Goal: Information Seeking & Learning: Learn about a topic

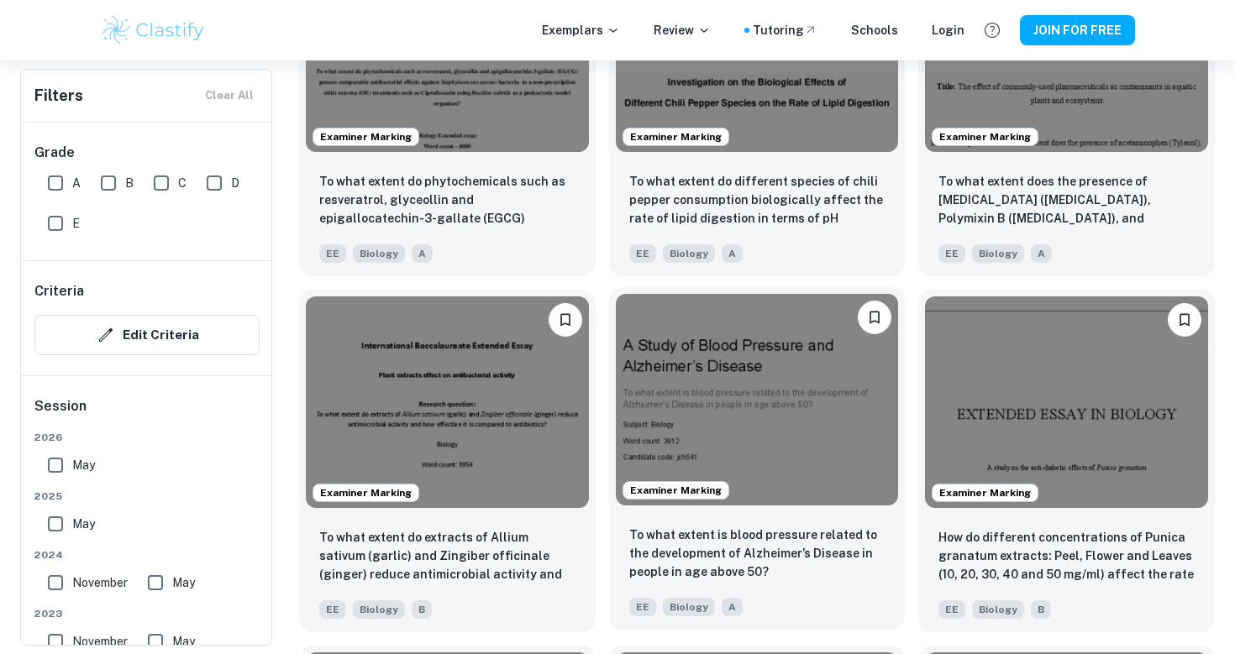
scroll to position [1748, 0]
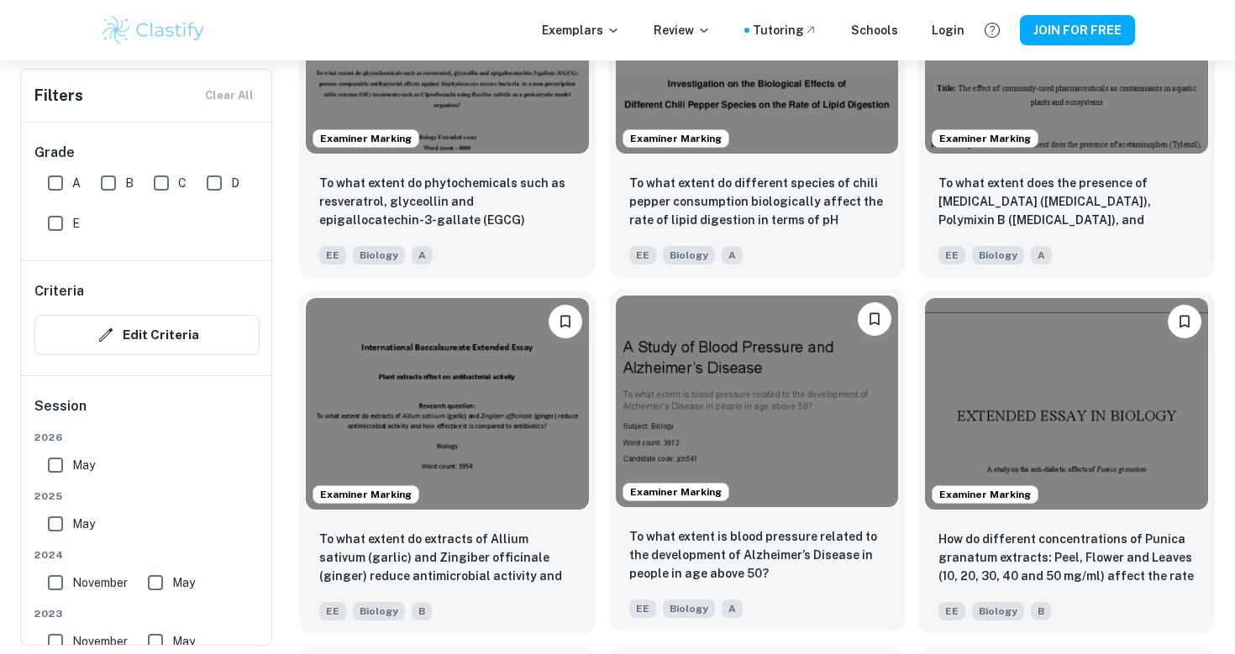
click at [717, 458] on img at bounding box center [757, 402] width 283 height 212
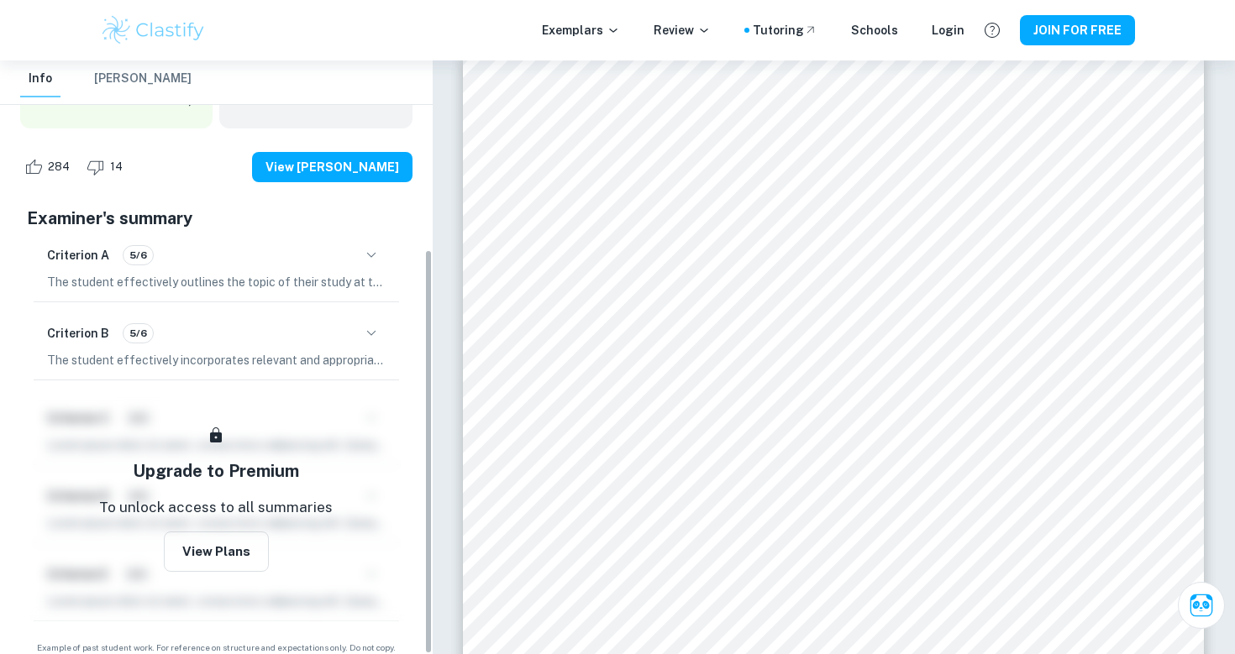
scroll to position [276, 0]
click at [373, 246] on icon "button" at bounding box center [371, 256] width 20 height 20
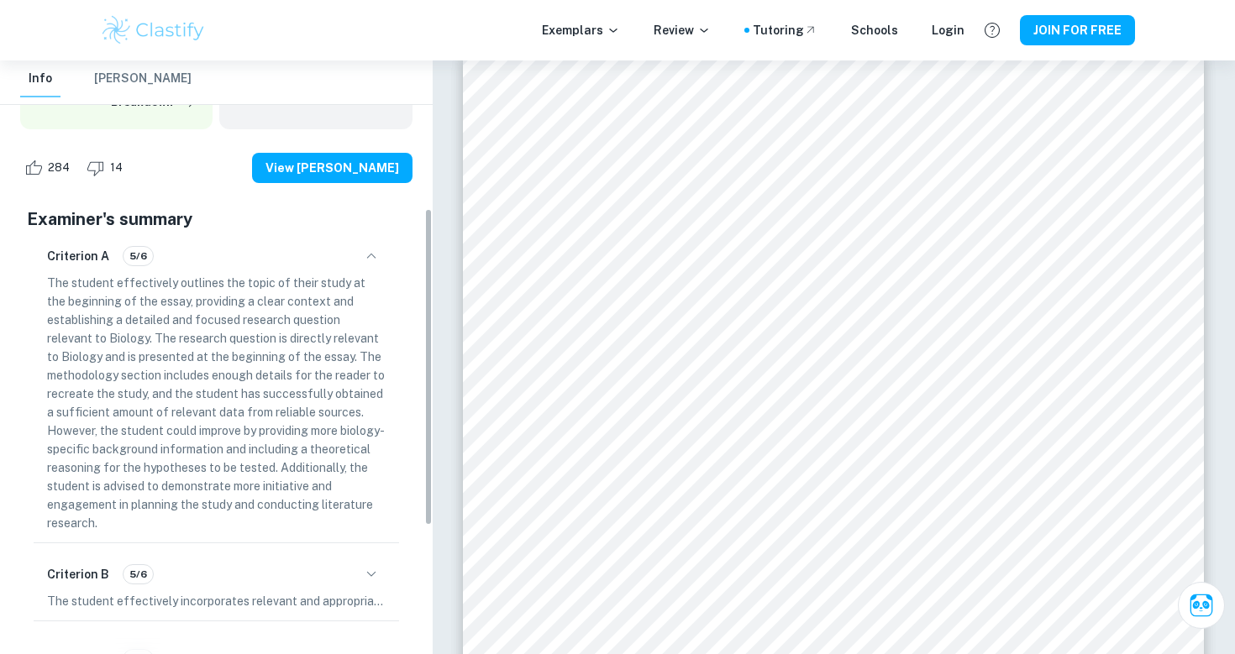
click at [375, 246] on icon "button" at bounding box center [371, 256] width 20 height 20
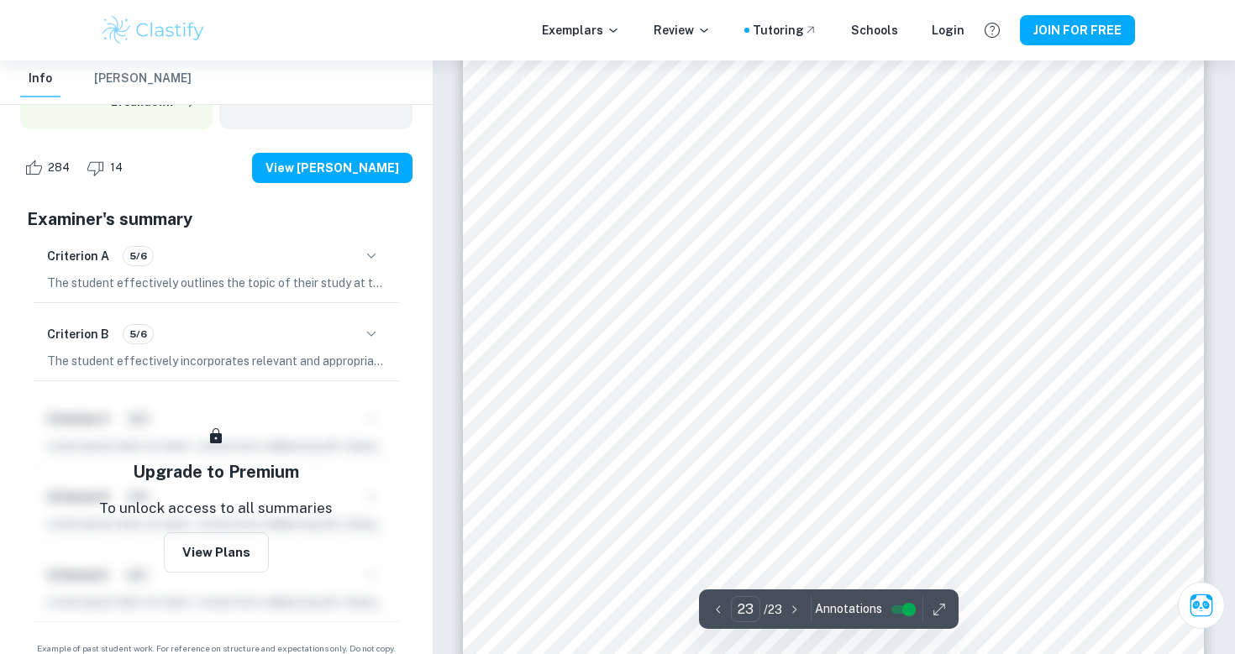
scroll to position [23670, 0]
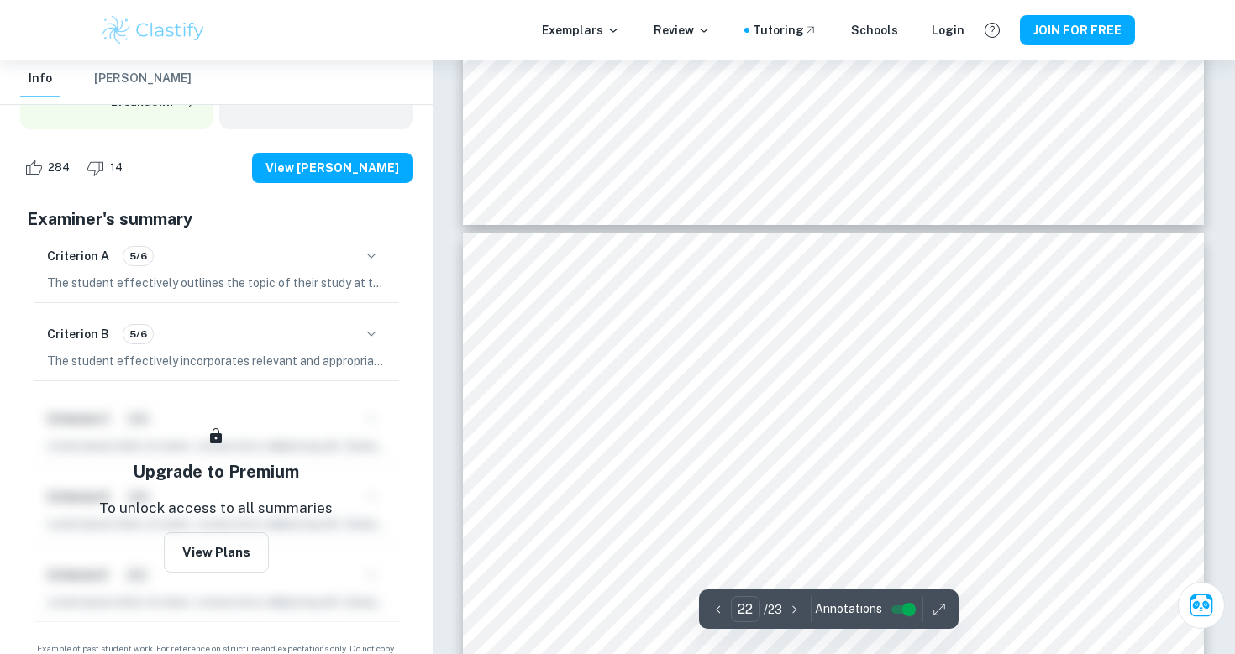
type input "21"
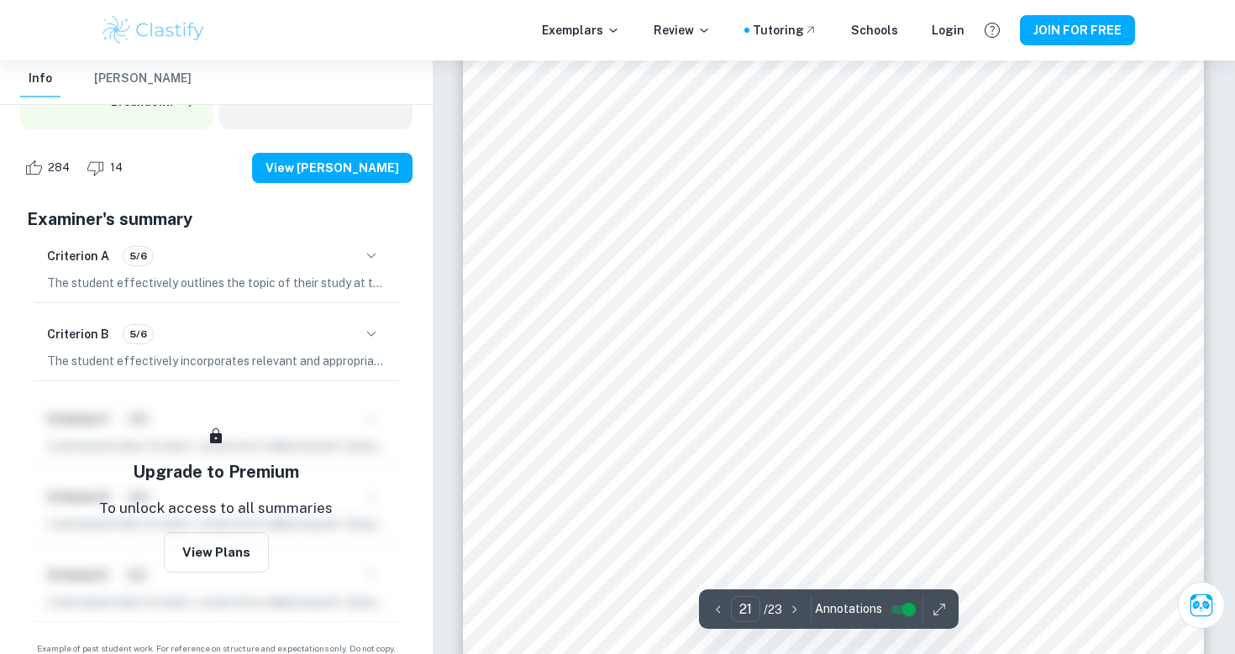
scroll to position [21789, 0]
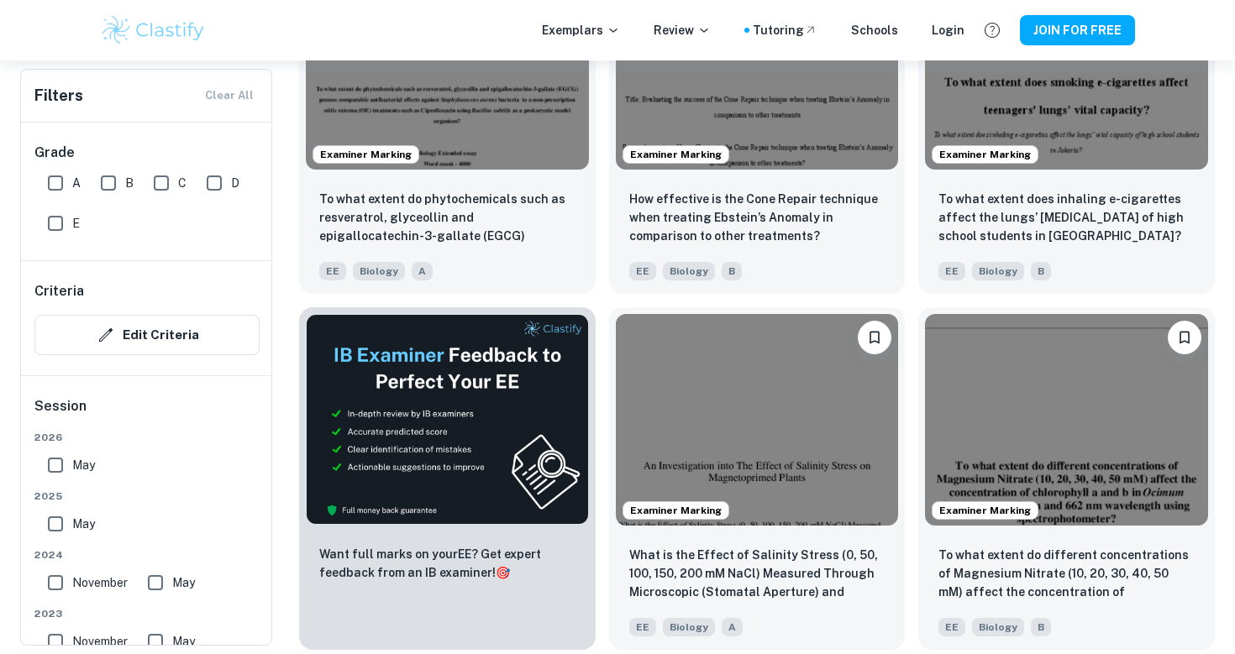
scroll to position [2268, 0]
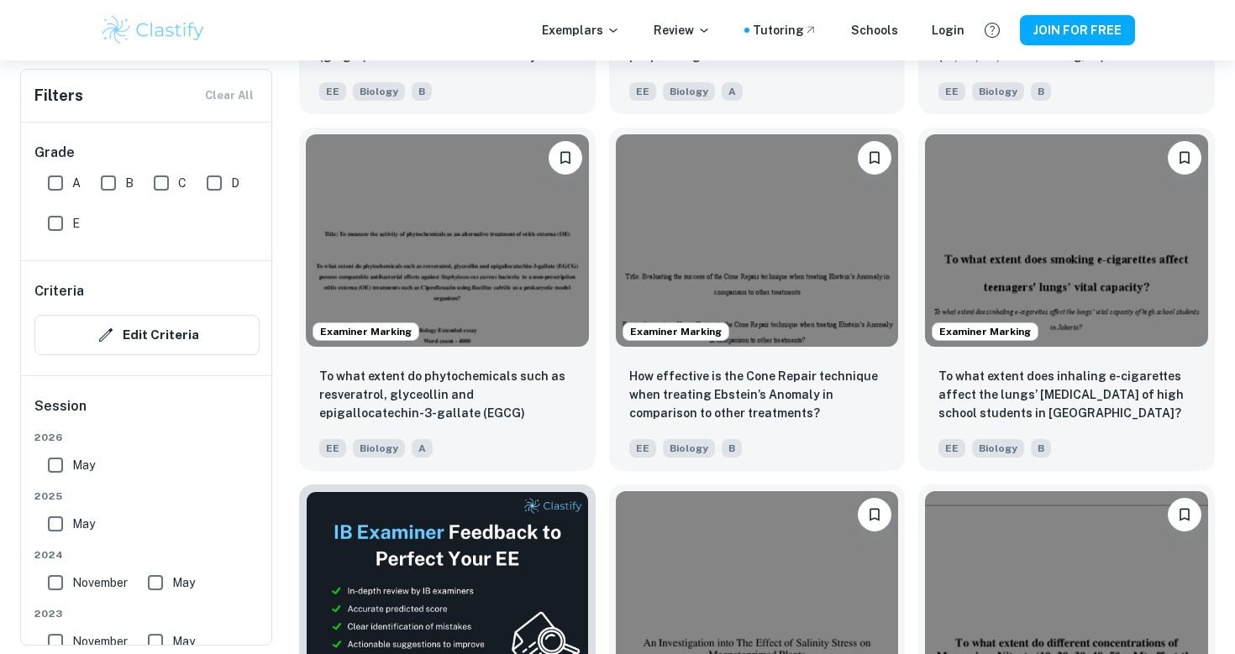
click at [55, 177] on input "A" at bounding box center [56, 183] width 34 height 34
checkbox input "true"
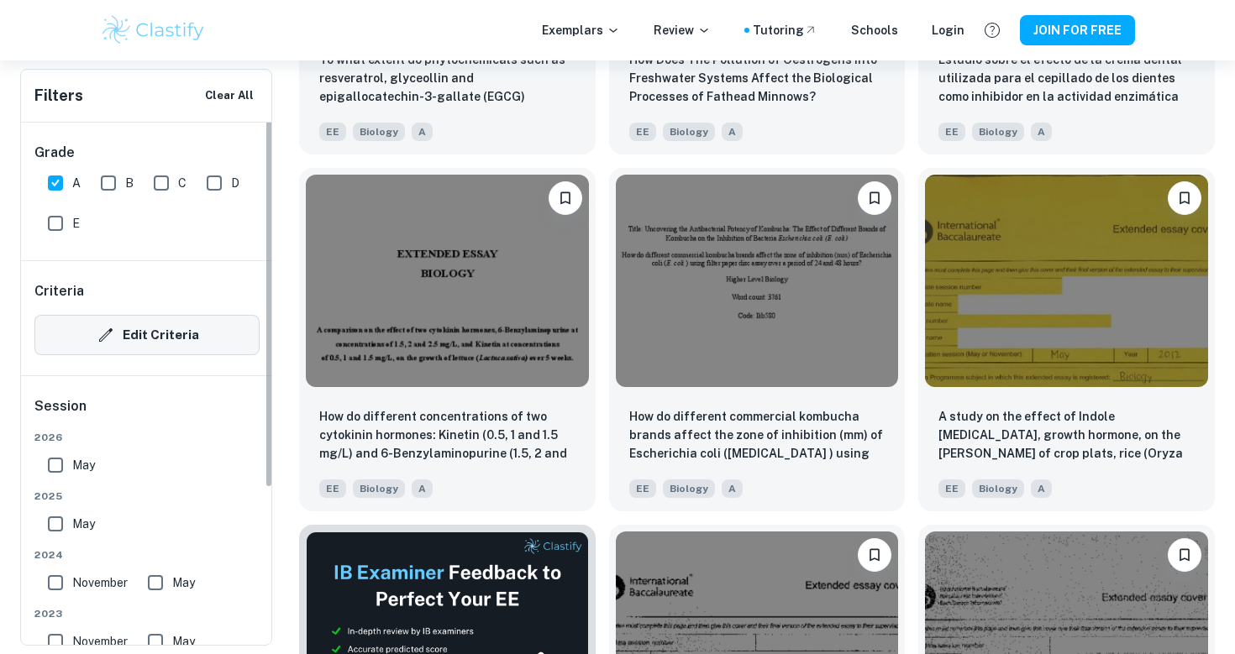
scroll to position [-1, 0]
click at [142, 349] on button "Edit Criteria" at bounding box center [146, 335] width 225 height 40
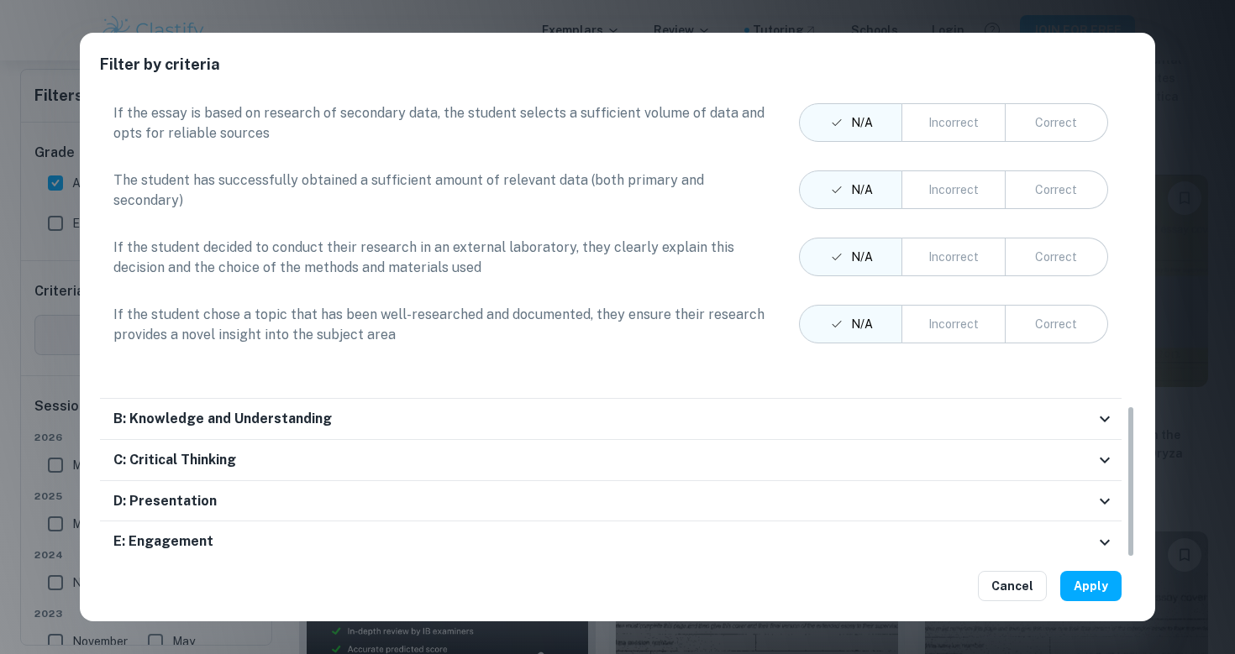
scroll to position [900, 0]
click at [765, 416] on div "B: Knowledge and Understanding" at bounding box center [603, 421] width 981 height 21
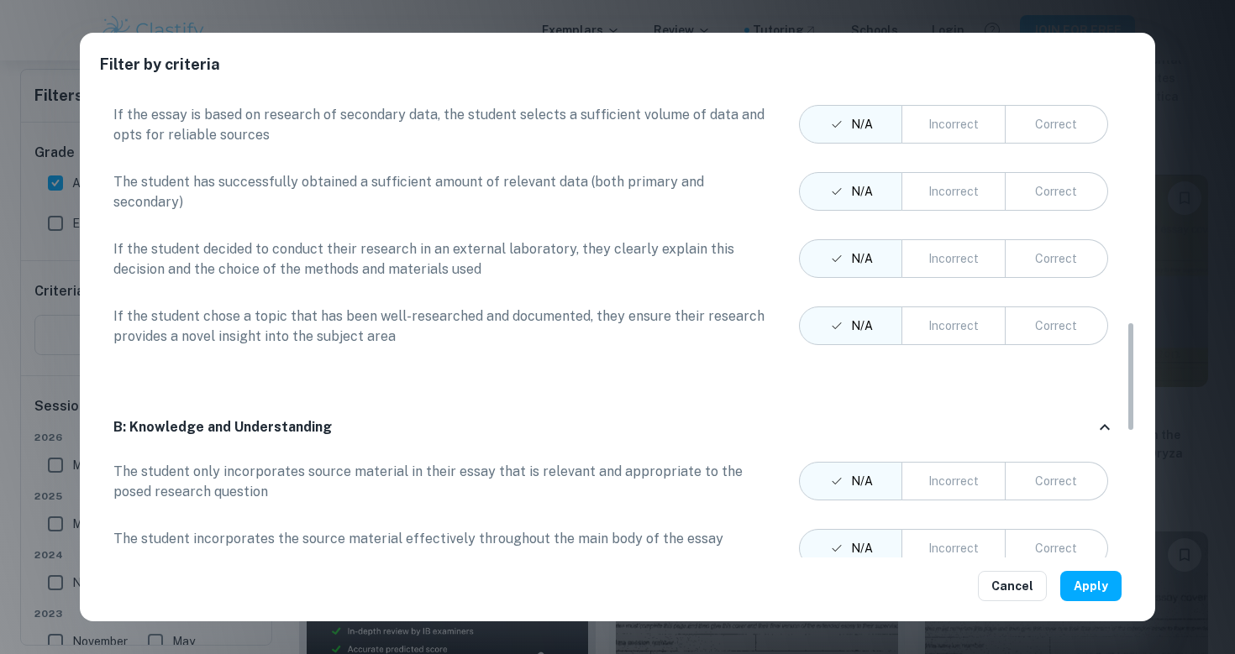
click at [762, 418] on div "B: Knowledge and Understanding" at bounding box center [603, 427] width 981 height 21
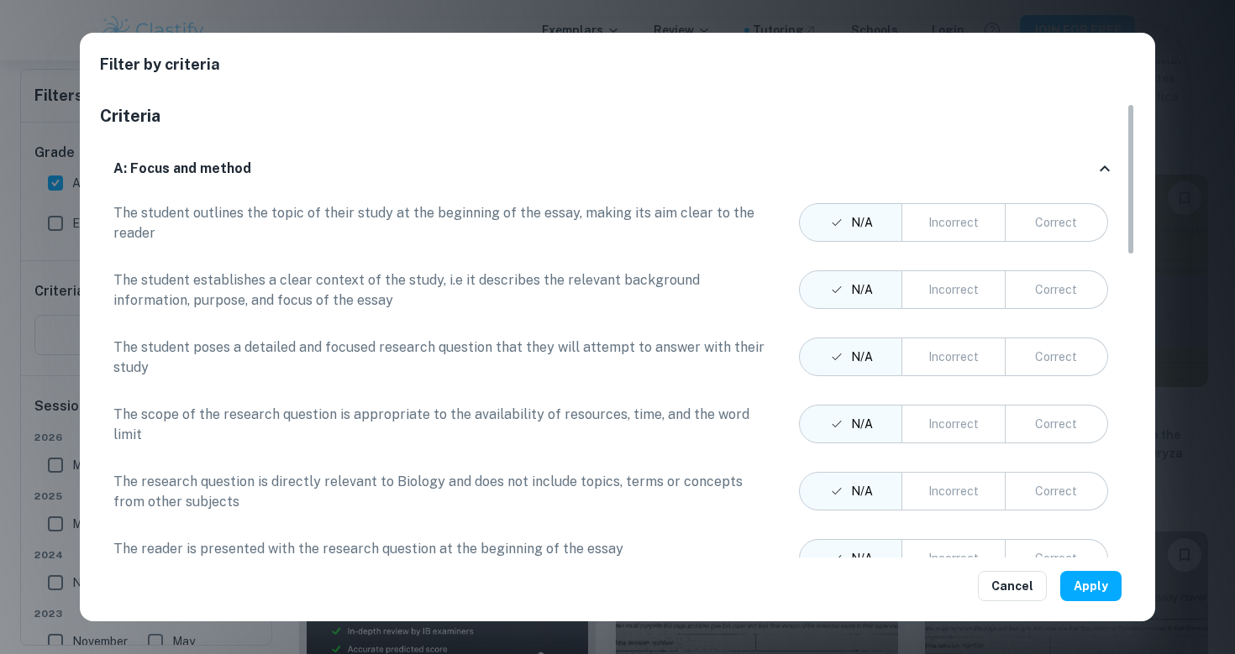
scroll to position [0, 0]
click at [1082, 225] on button "Correct" at bounding box center [1056, 222] width 103 height 39
click at [1088, 585] on button "Apply" at bounding box center [1090, 586] width 61 height 30
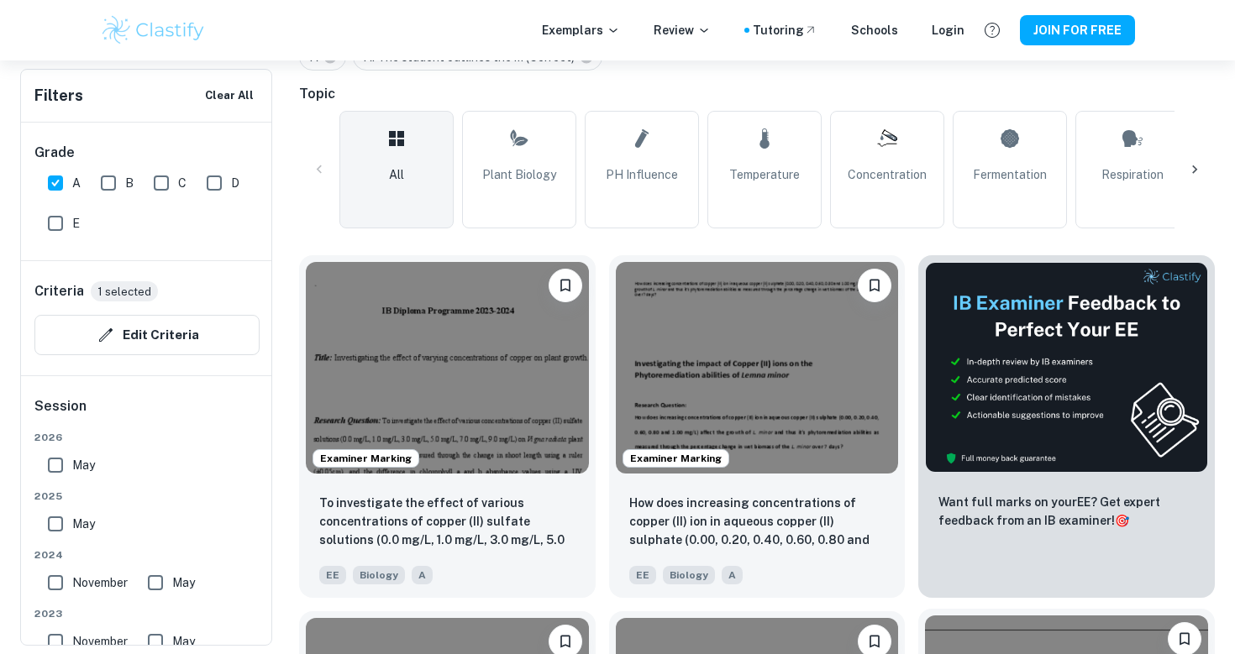
scroll to position [395, 0]
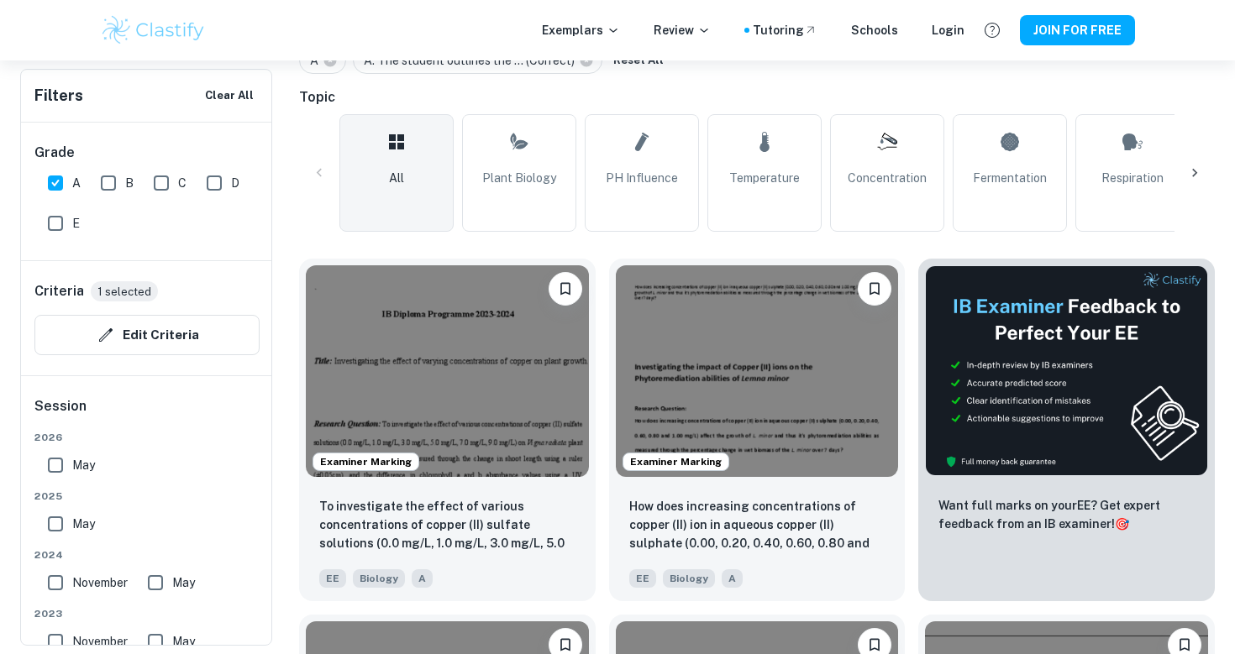
click at [1197, 174] on icon at bounding box center [1194, 173] width 17 height 17
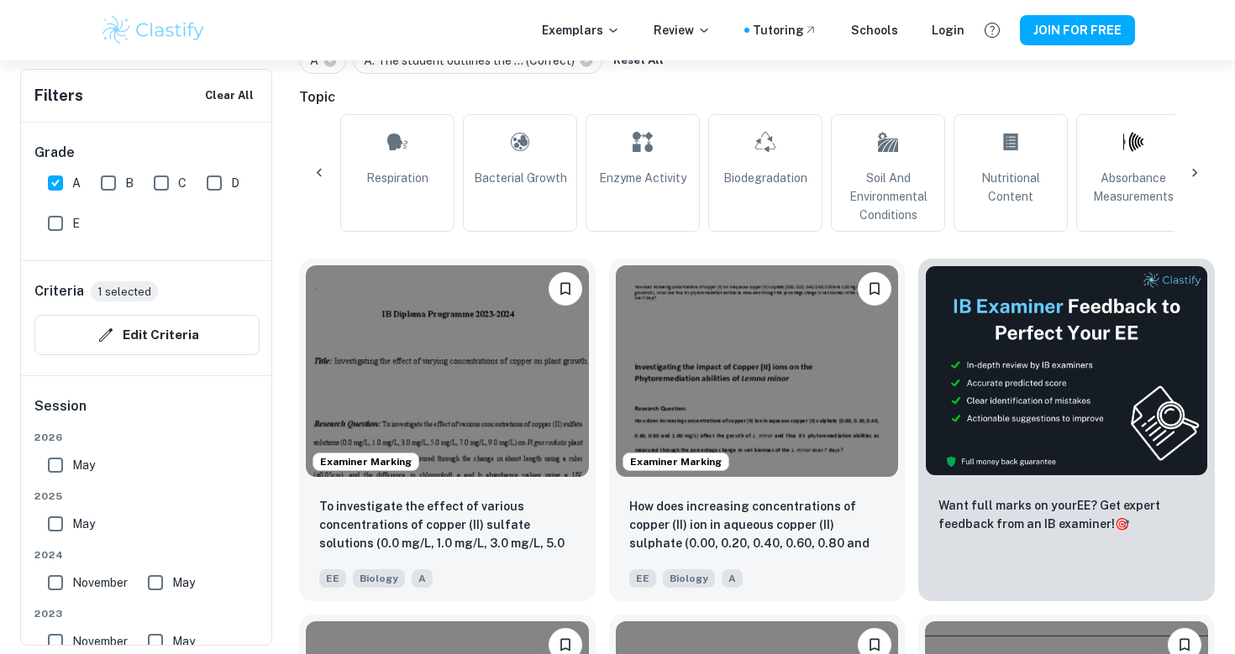
scroll to position [0, 788]
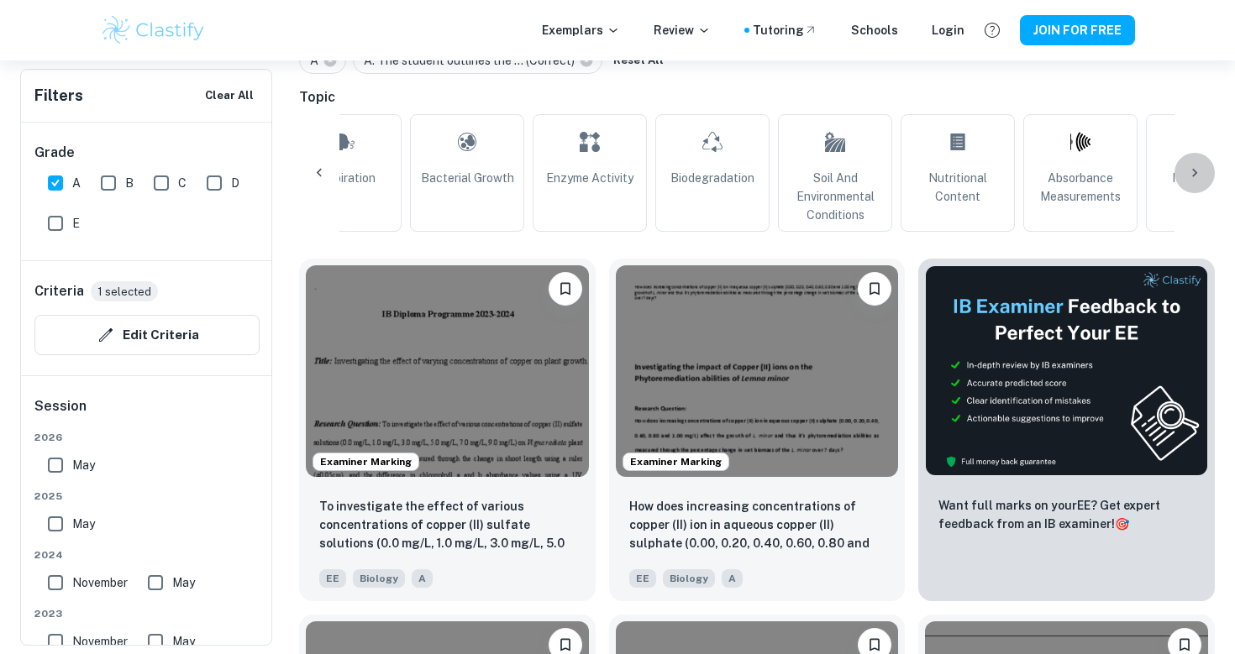
click at [1196, 173] on icon at bounding box center [1194, 173] width 5 height 8
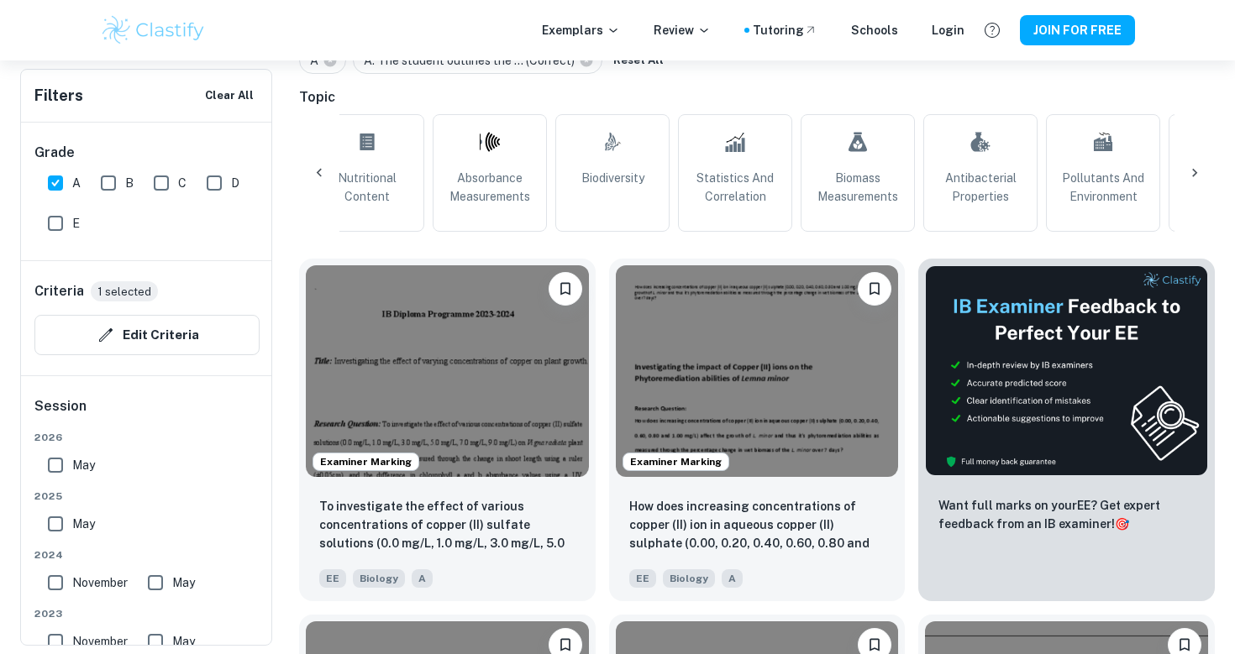
scroll to position [0, 1487]
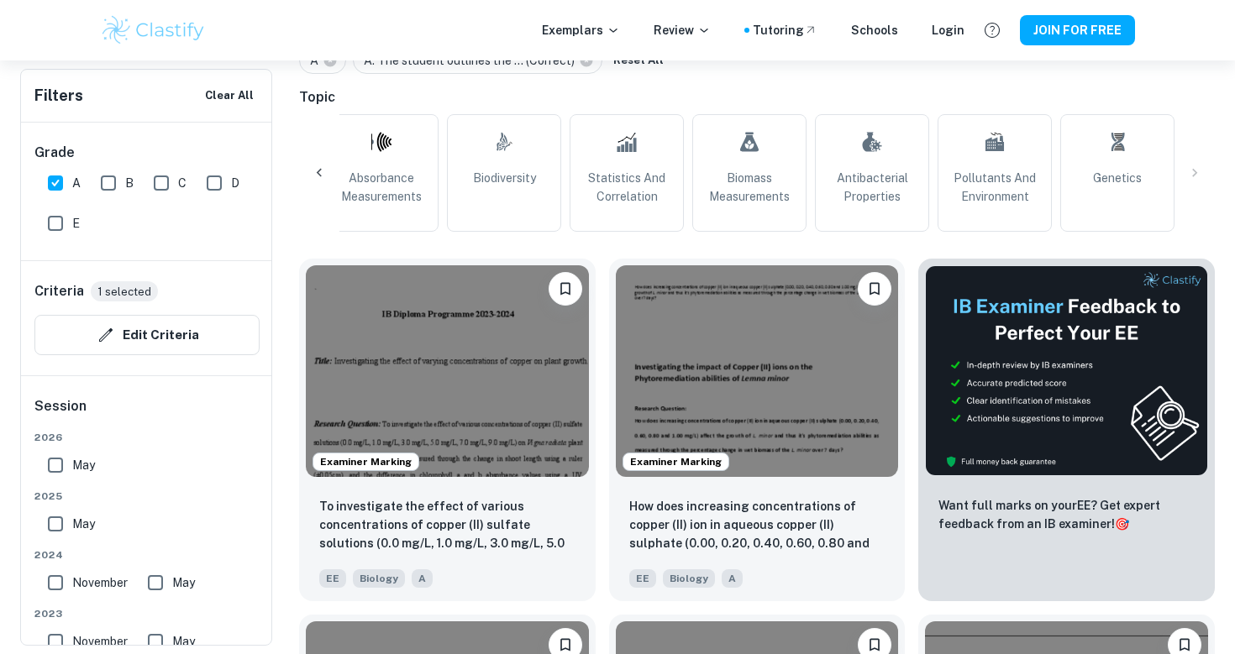
click at [1187, 165] on div "All Plant Biology pH Influence Temperature Concentration Fermentation Respirati…" at bounding box center [756, 173] width 915 height 118
click at [1194, 170] on div "All Plant Biology pH Influence Temperature Concentration Fermentation Respirati…" at bounding box center [756, 173] width 915 height 118
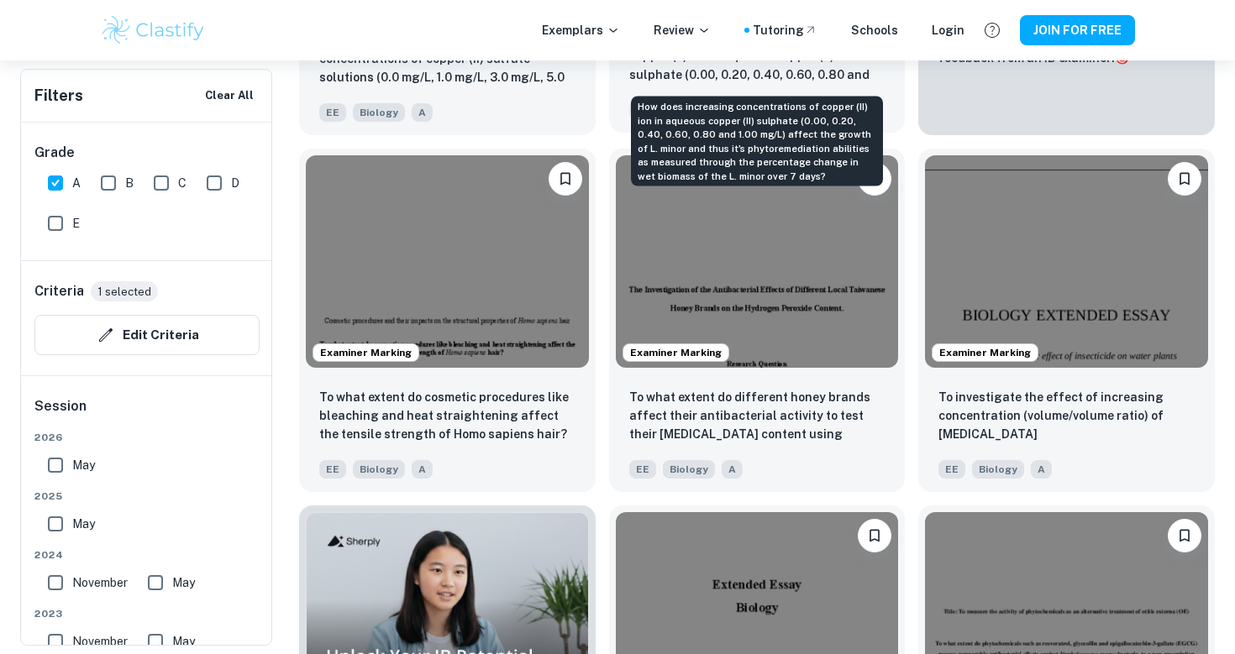
scroll to position [863, 0]
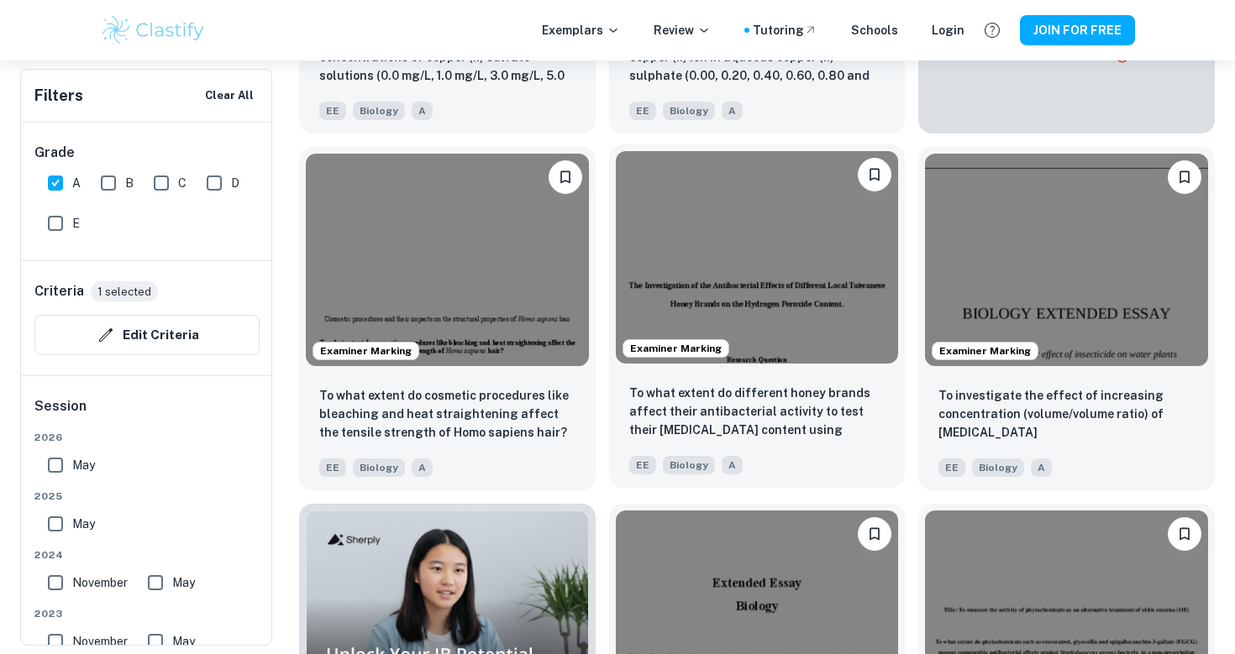
click at [744, 361] on img at bounding box center [757, 257] width 283 height 212
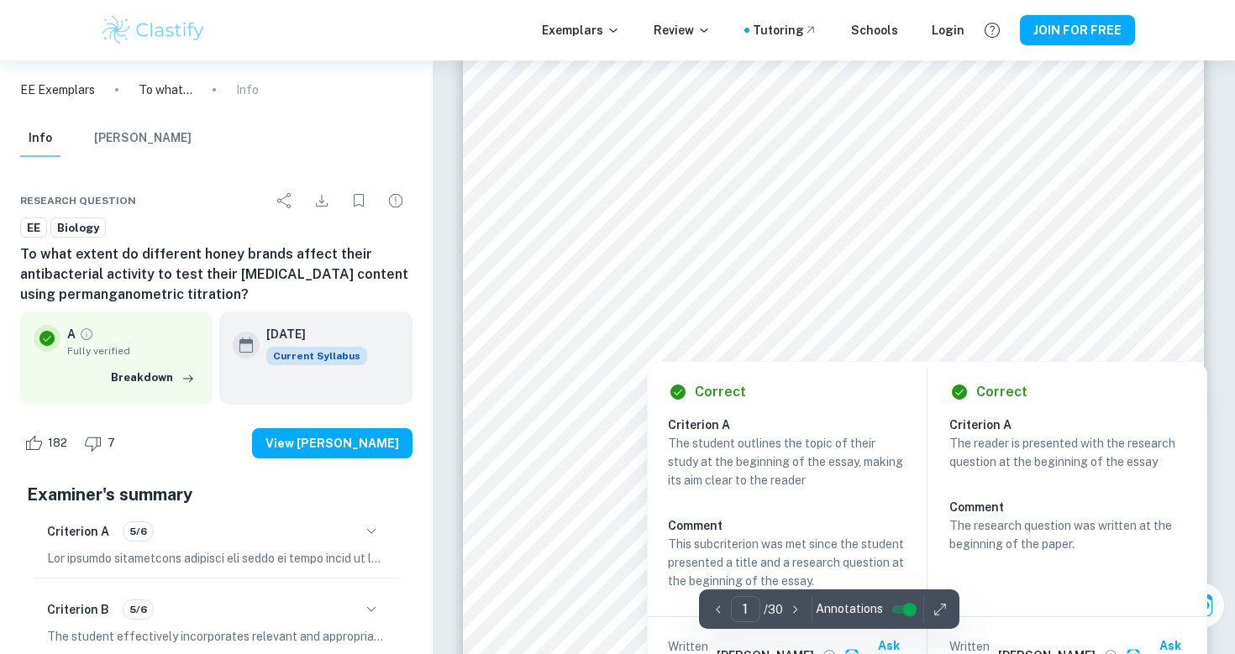
scroll to position [237, 1]
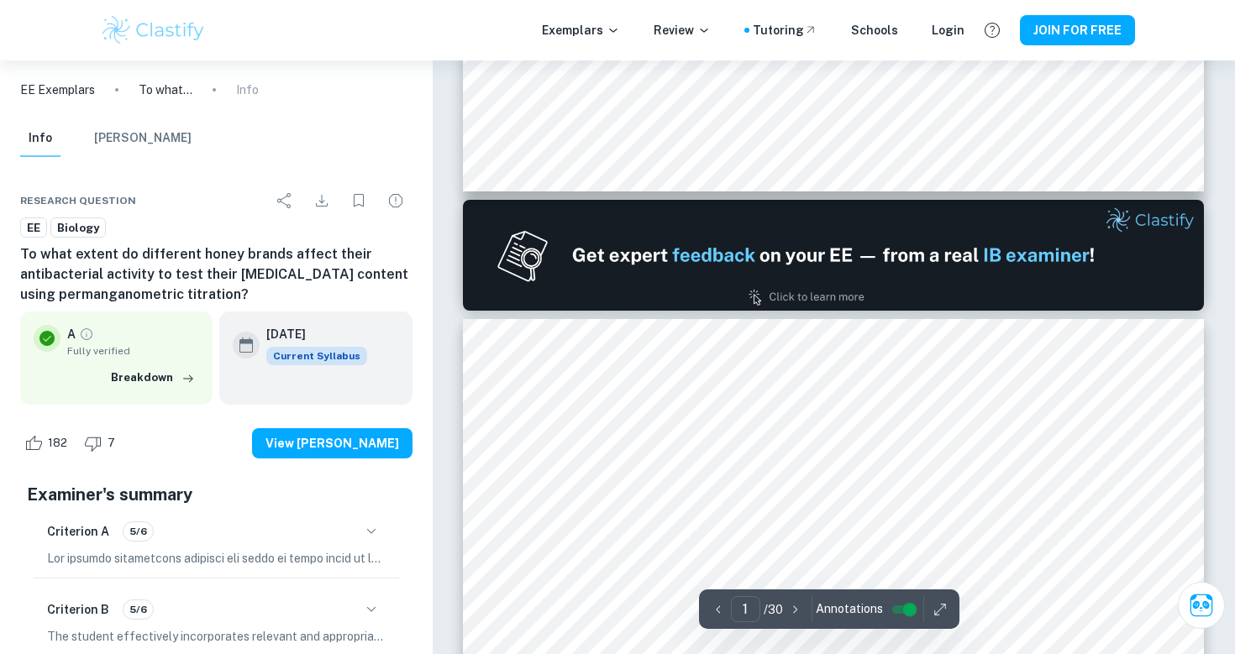
type input "2"
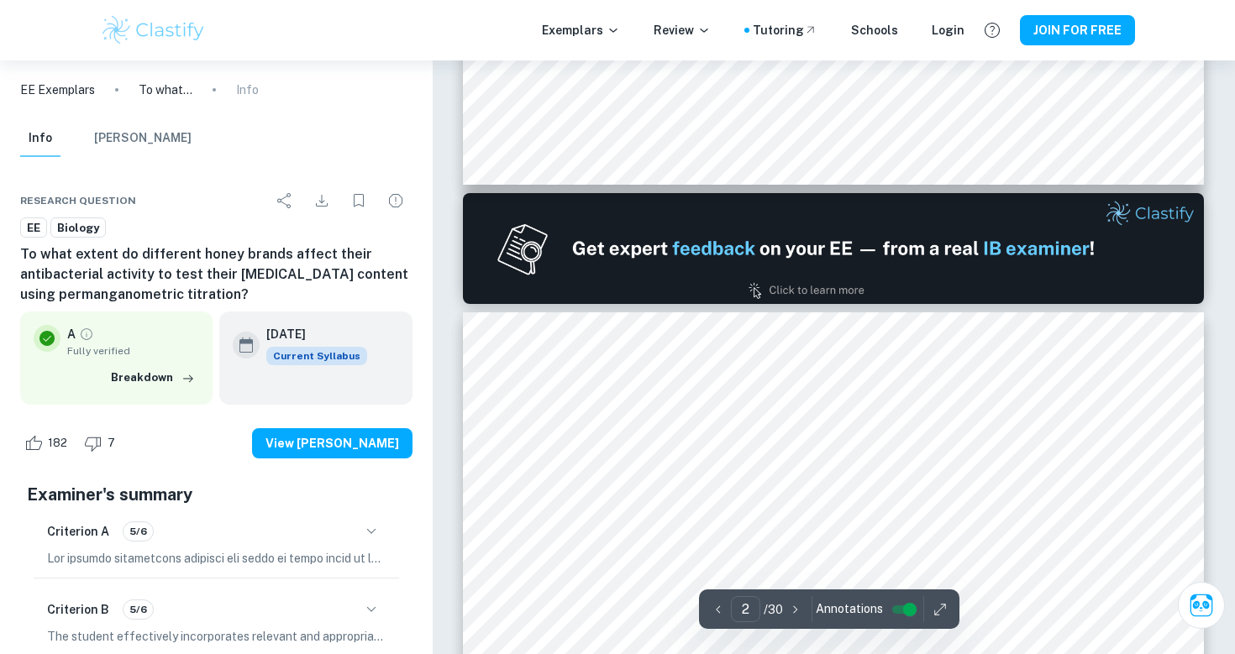
scroll to position [905, 0]
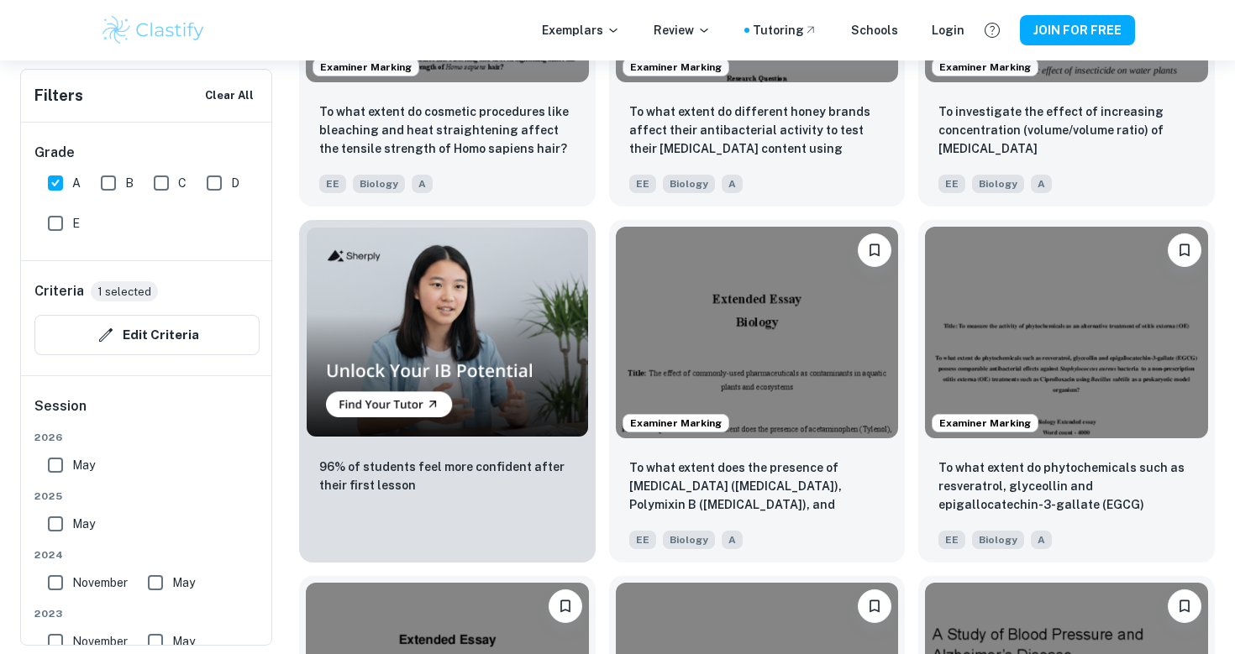
scroll to position [1152, 0]
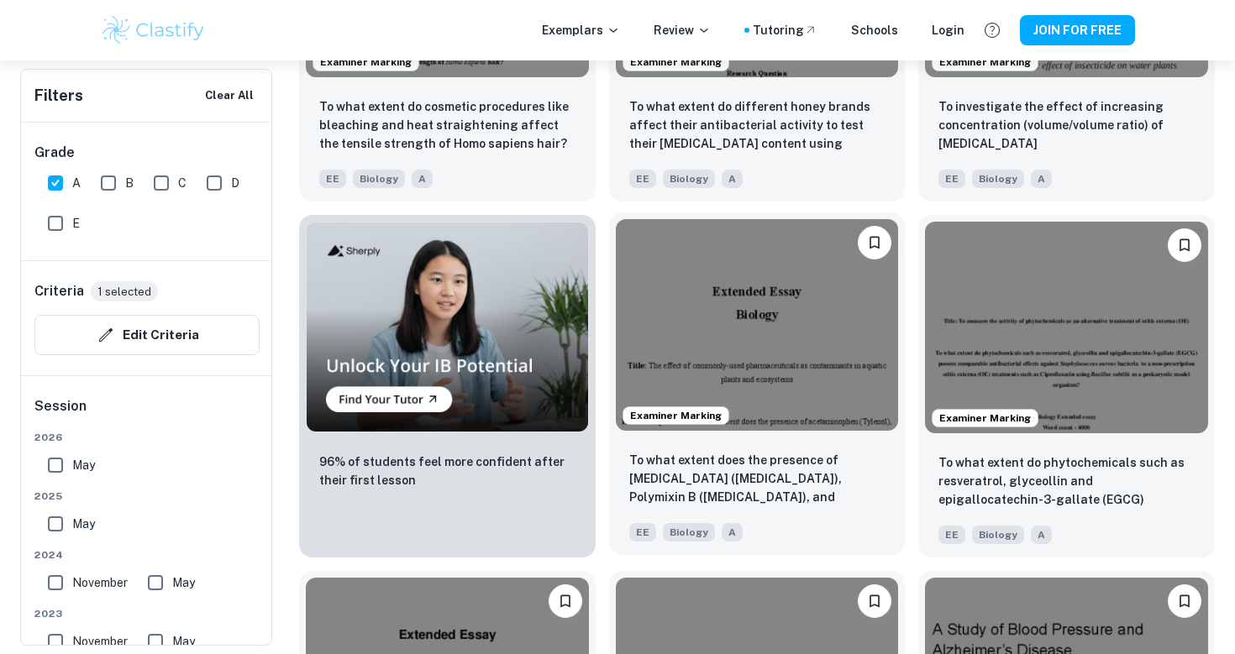
click at [795, 326] on img at bounding box center [757, 325] width 283 height 212
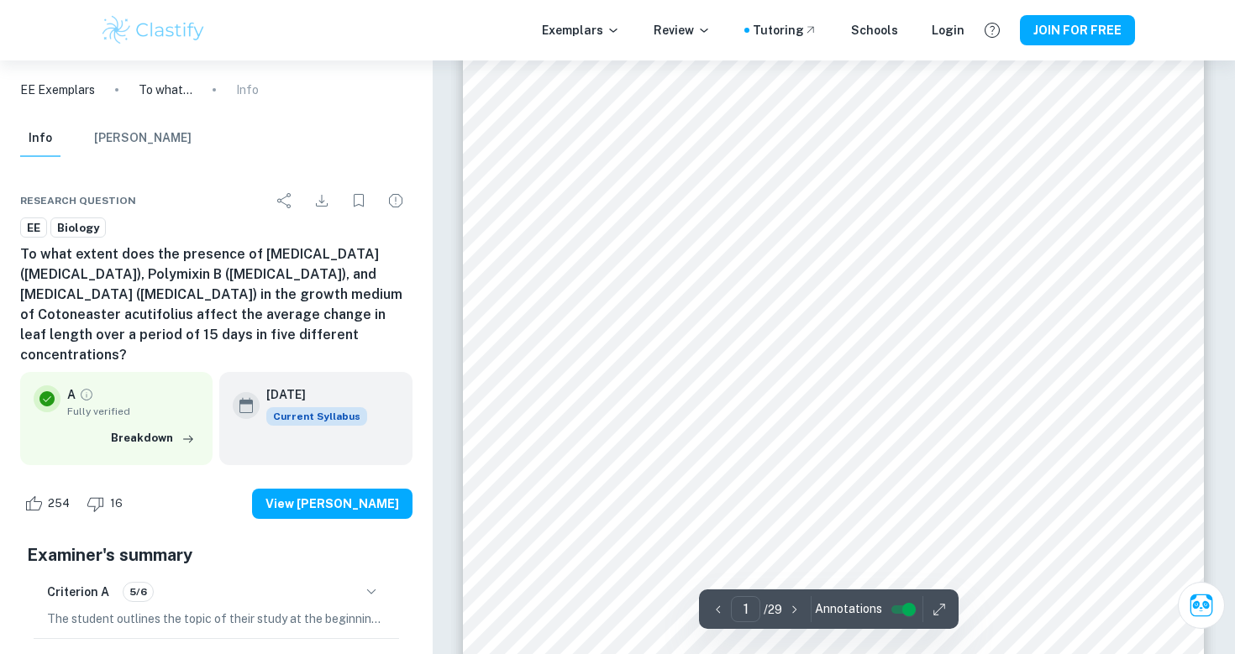
scroll to position [144, 0]
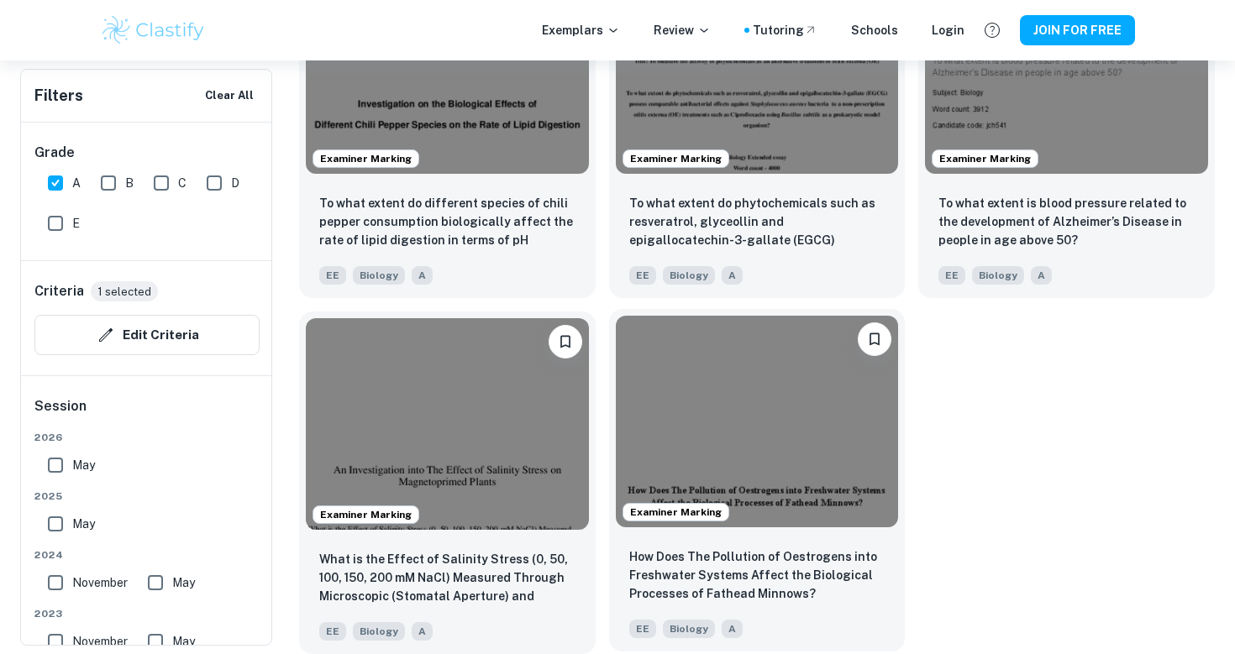
scroll to position [1768, 0]
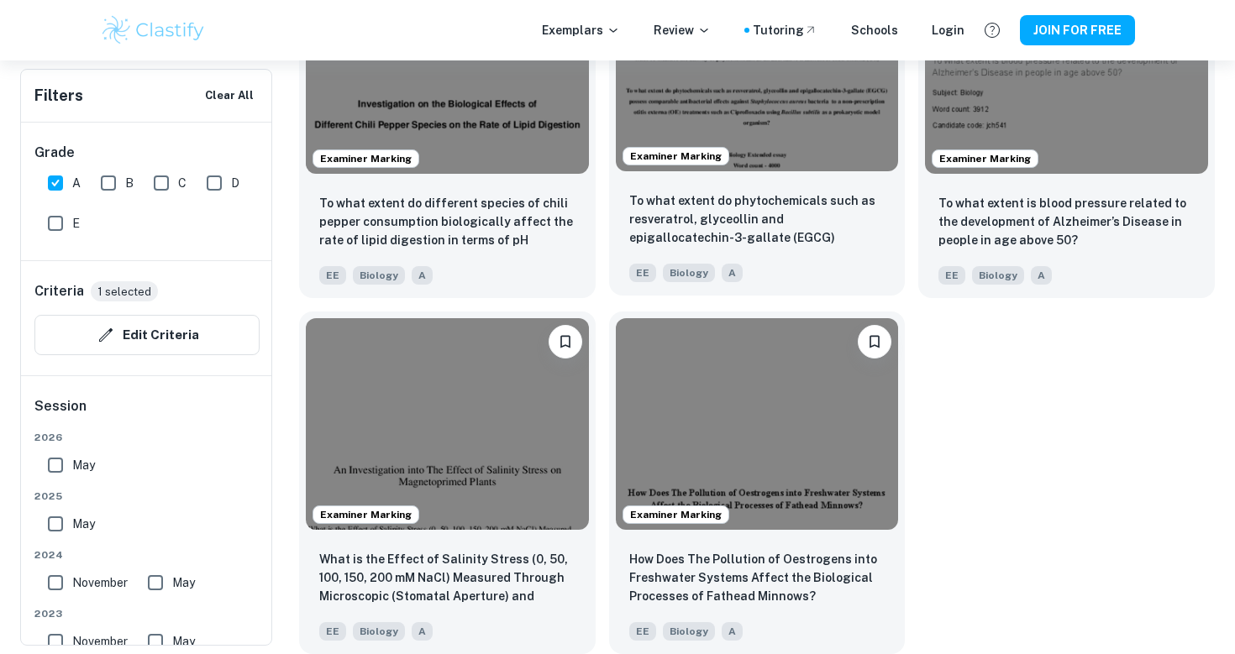
click at [807, 176] on div "Examiner Marking" at bounding box center [757, 64] width 296 height 225
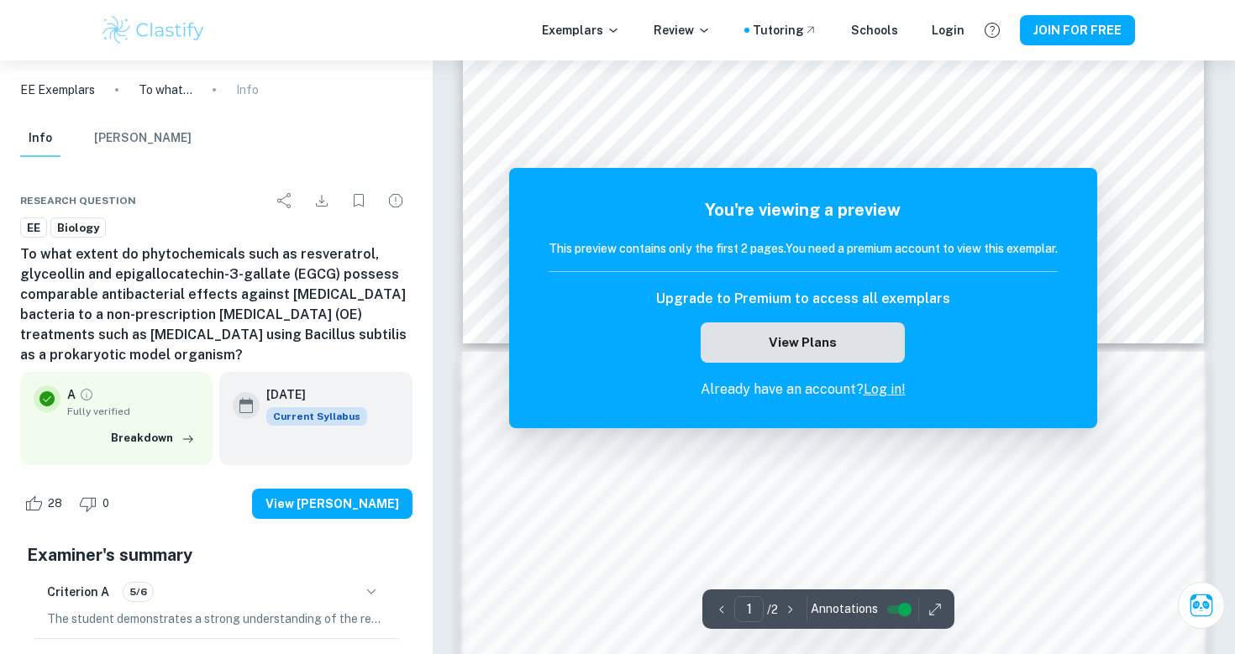
scroll to position [781, 0]
click at [795, 347] on button "View Plans" at bounding box center [801, 343] width 203 height 40
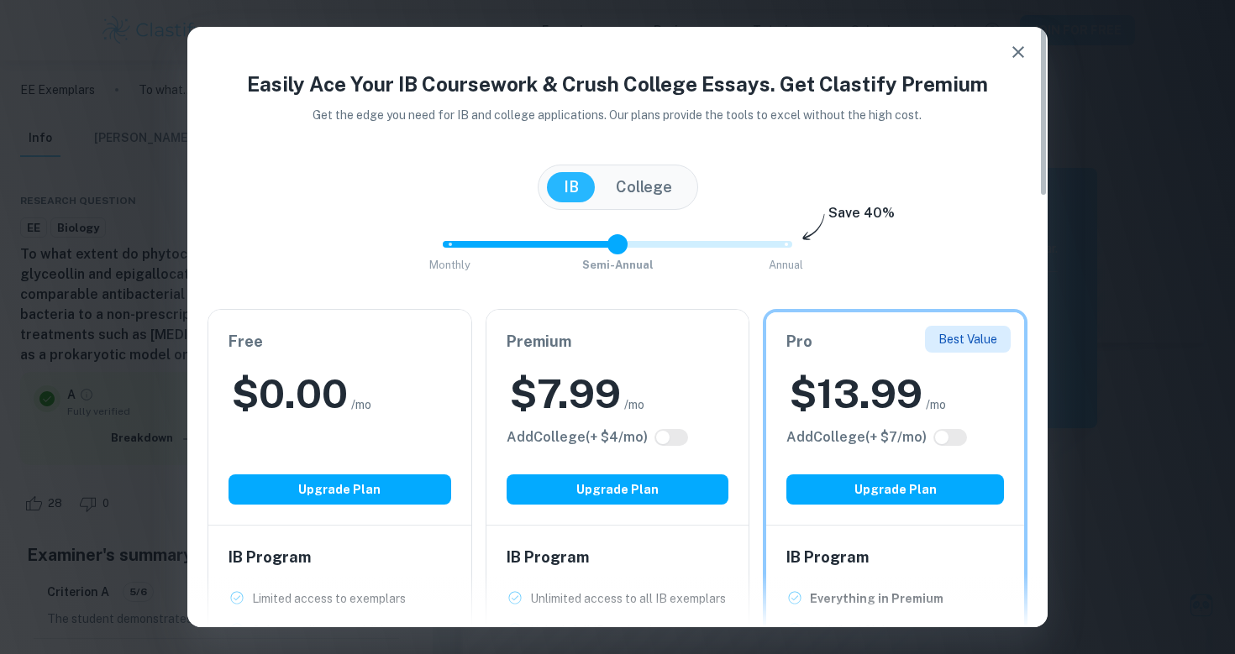
drag, startPoint x: 780, startPoint y: 236, endPoint x: 657, endPoint y: 250, distance: 124.3
click at [646, 255] on span "Monthly Semi-Annual Annual" at bounding box center [617, 244] width 336 height 29
click at [657, 250] on span "Monthly Semi-Annual Annual" at bounding box center [617, 244] width 336 height 29
type input "2"
drag, startPoint x: 618, startPoint y: 246, endPoint x: 859, endPoint y: 202, distance: 245.1
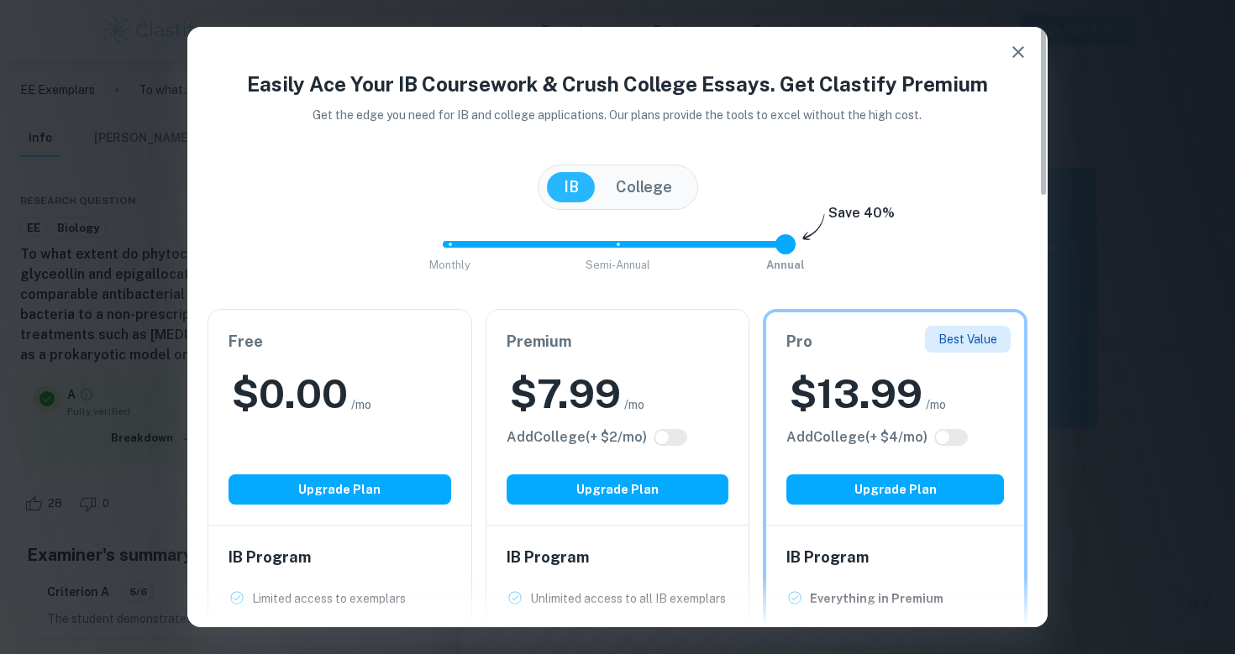
click at [859, 202] on div "Easily Ace Your IB Coursework & Crush College Essays. Get Clastify Premium Get …" at bounding box center [617, 613] width 860 height 1089
click at [1015, 45] on icon "button" at bounding box center [1018, 52] width 20 height 20
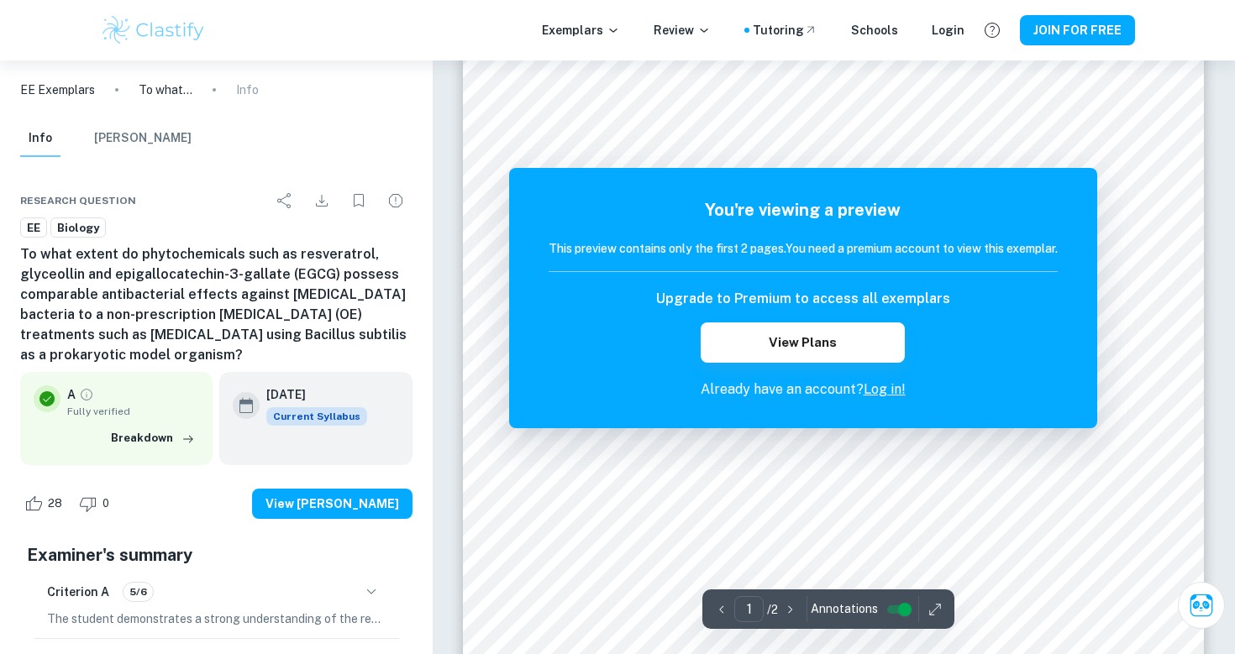
scroll to position [246, 0]
